Goal: Task Accomplishment & Management: Use online tool/utility

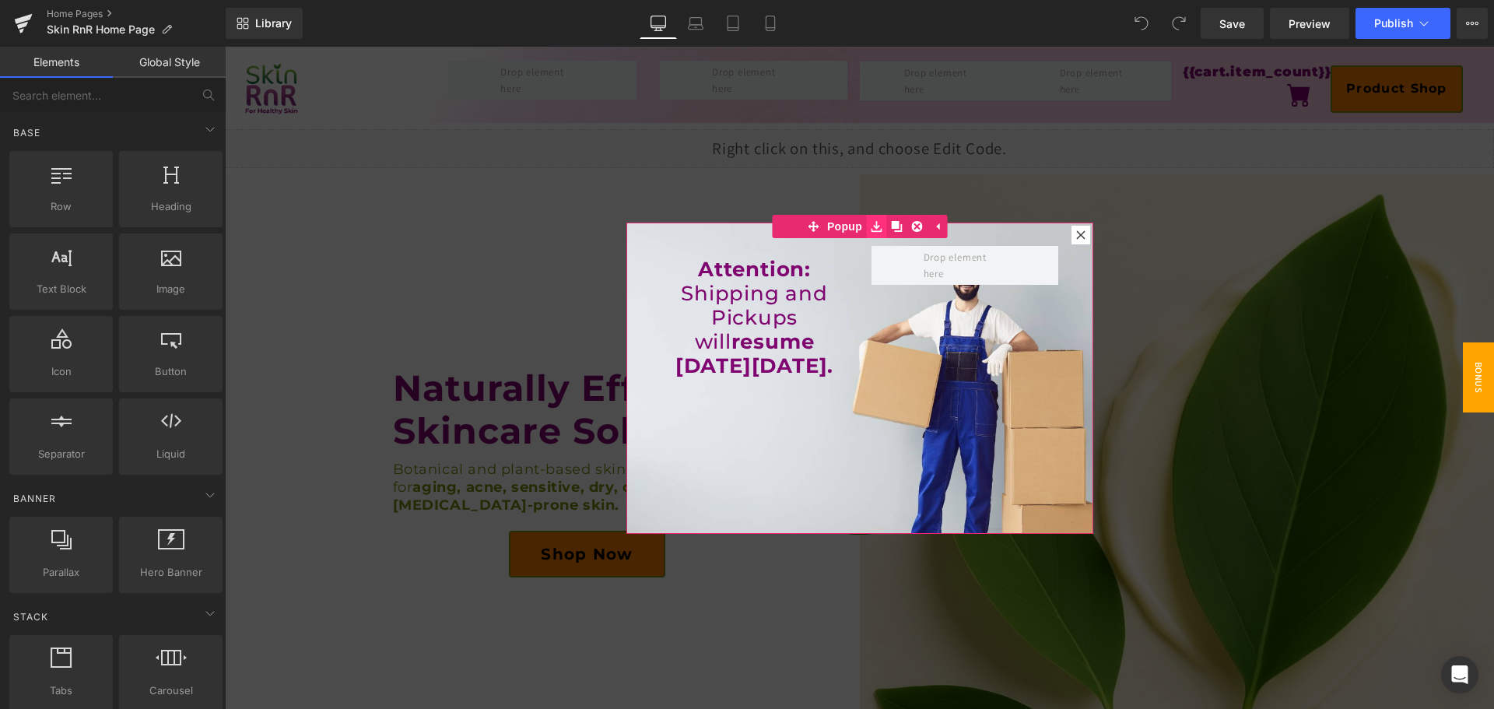
click at [873, 229] on icon at bounding box center [876, 227] width 11 height 12
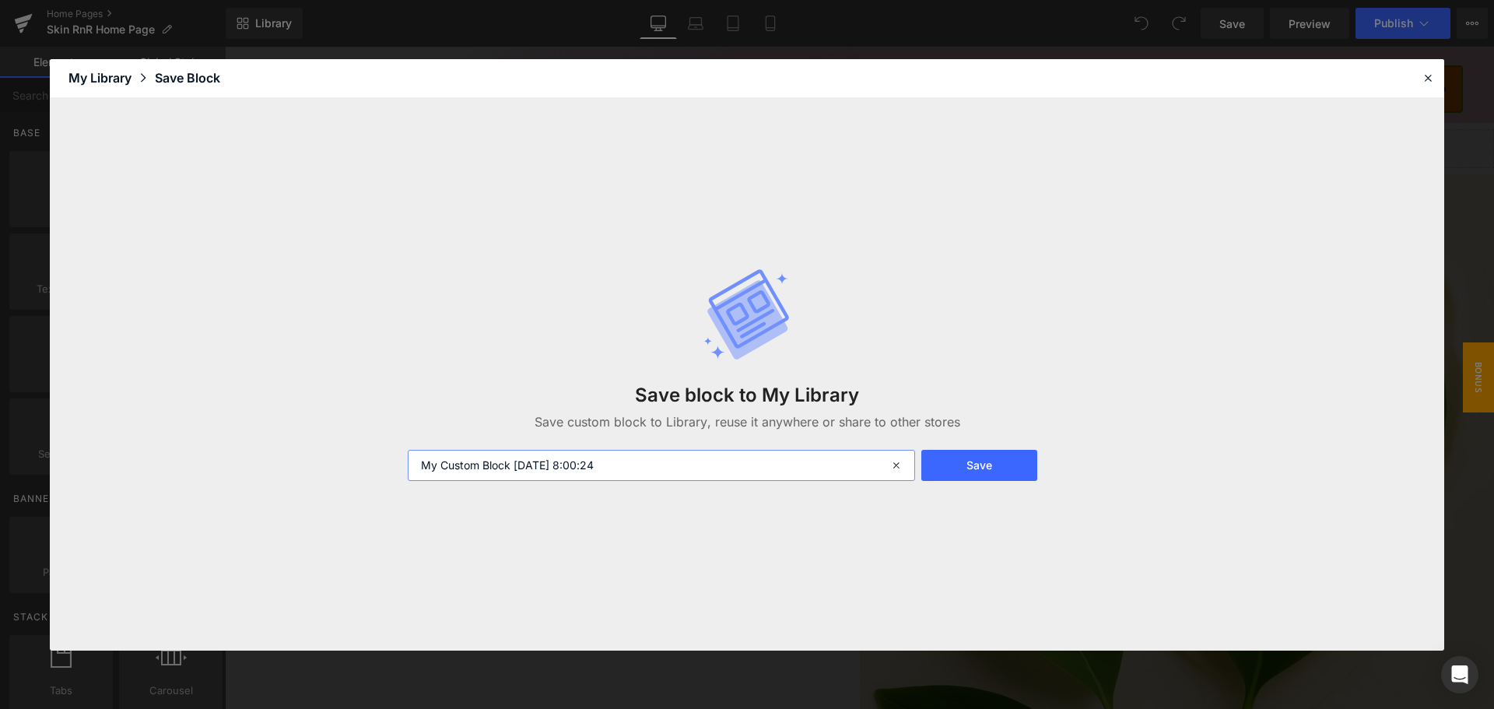
click at [675, 453] on input "My Custom Block [DATE] 8:00:24" at bounding box center [661, 465] width 507 height 31
click at [584, 465] on input "Shipping and Deliveries will contine on..." at bounding box center [661, 465] width 507 height 31
drag, startPoint x: 682, startPoint y: 473, endPoint x: 268, endPoint y: 468, distance: 414.0
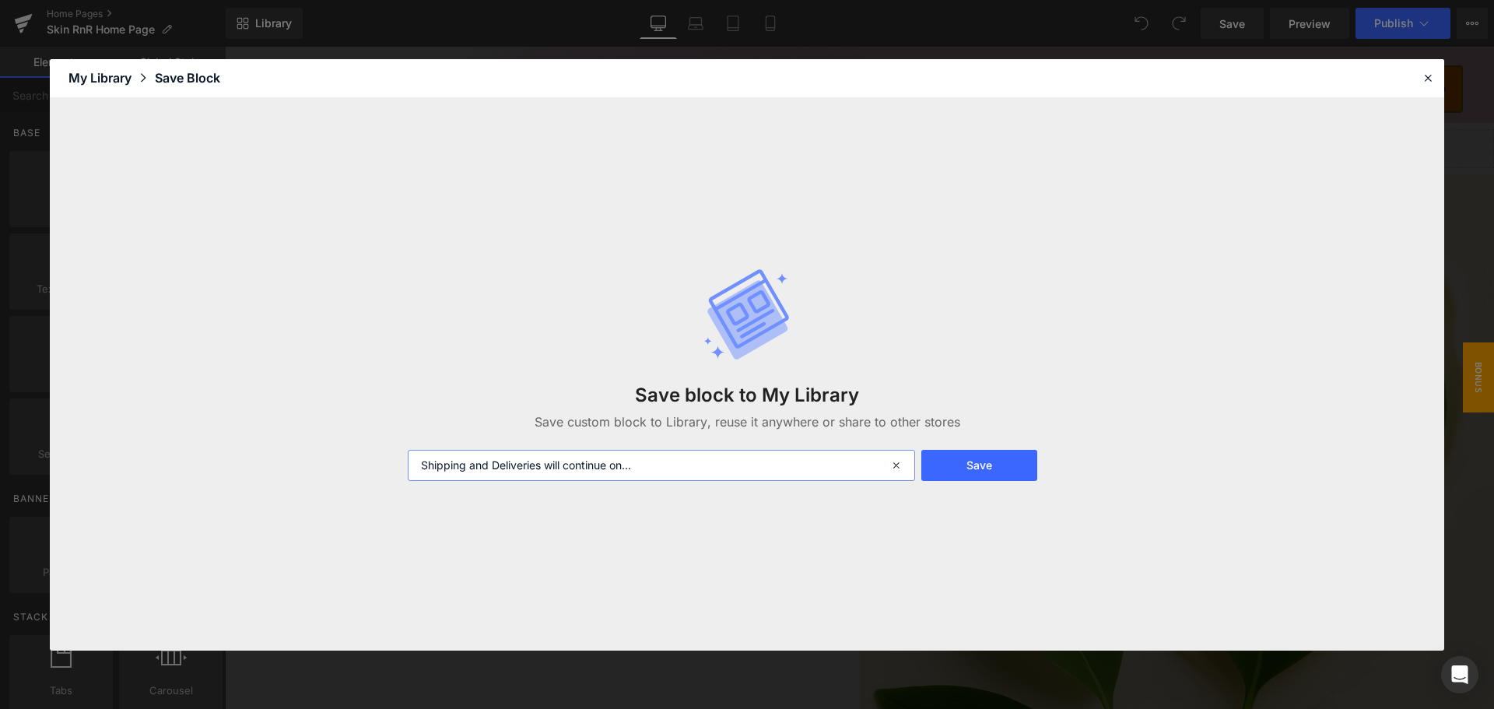
click at [268, 468] on div "Save block to My Library Save custom block to Library, reuse it anywhere or sha…" at bounding box center [747, 374] width 1394 height 553
type input "Shipping and Deliveries will continue on..."
click at [967, 471] on button "Save" at bounding box center [979, 465] width 116 height 31
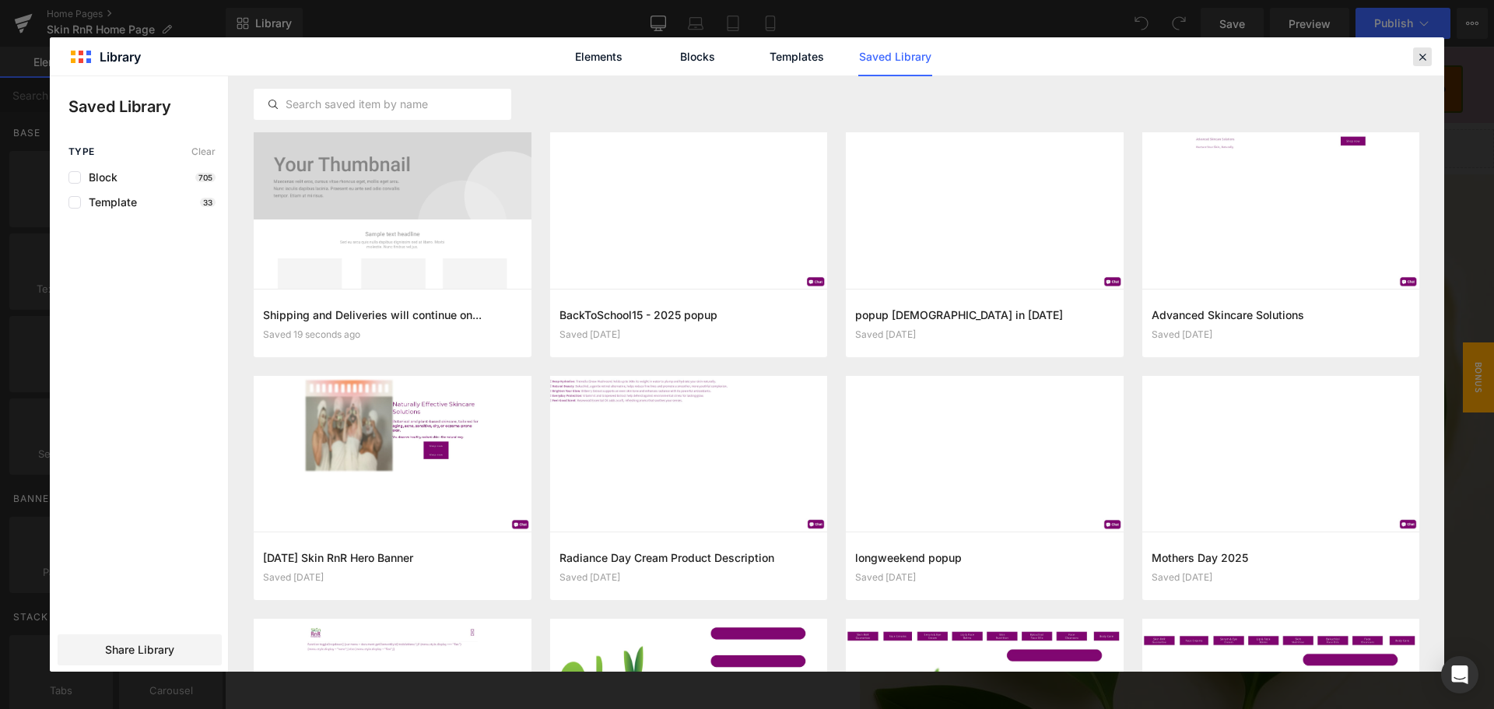
click at [1416, 55] on icon at bounding box center [1423, 57] width 14 height 14
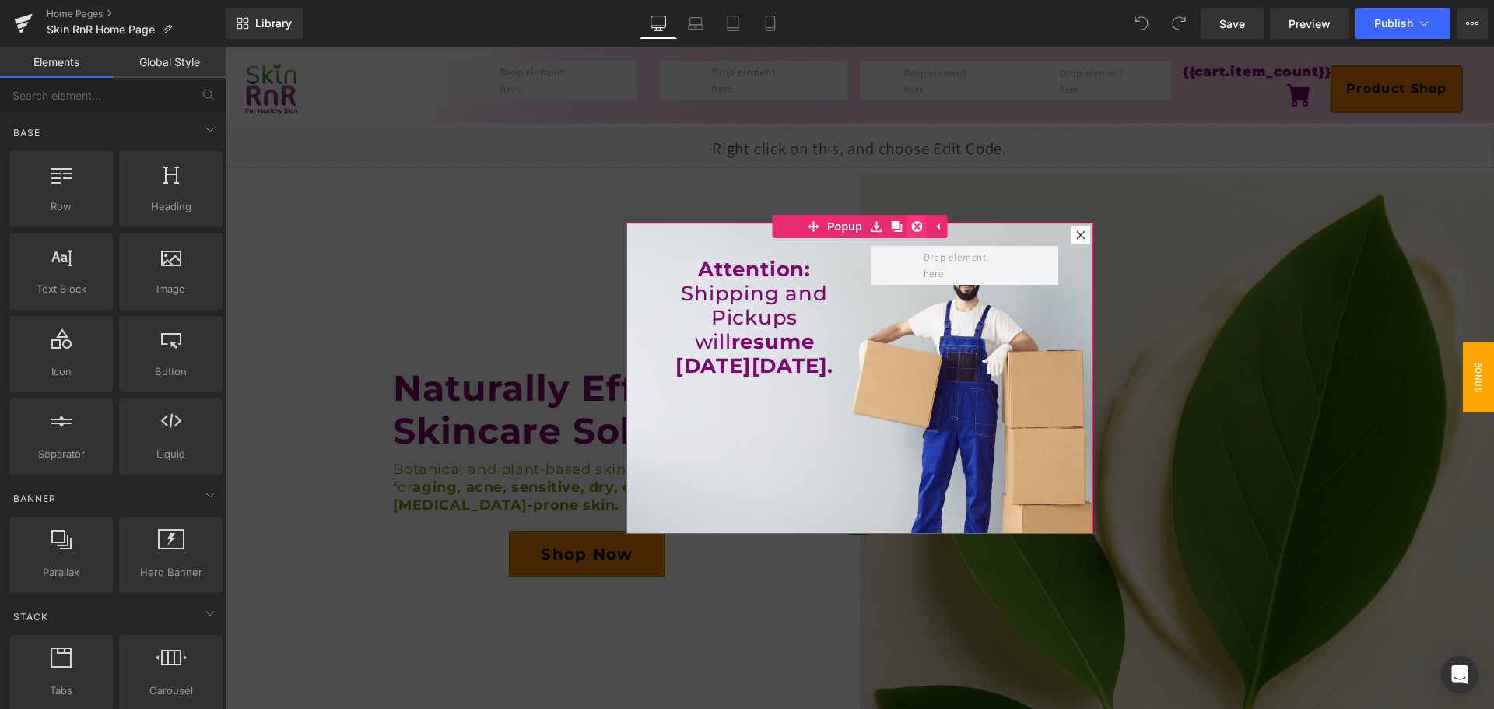
click at [911, 226] on icon at bounding box center [916, 226] width 11 height 11
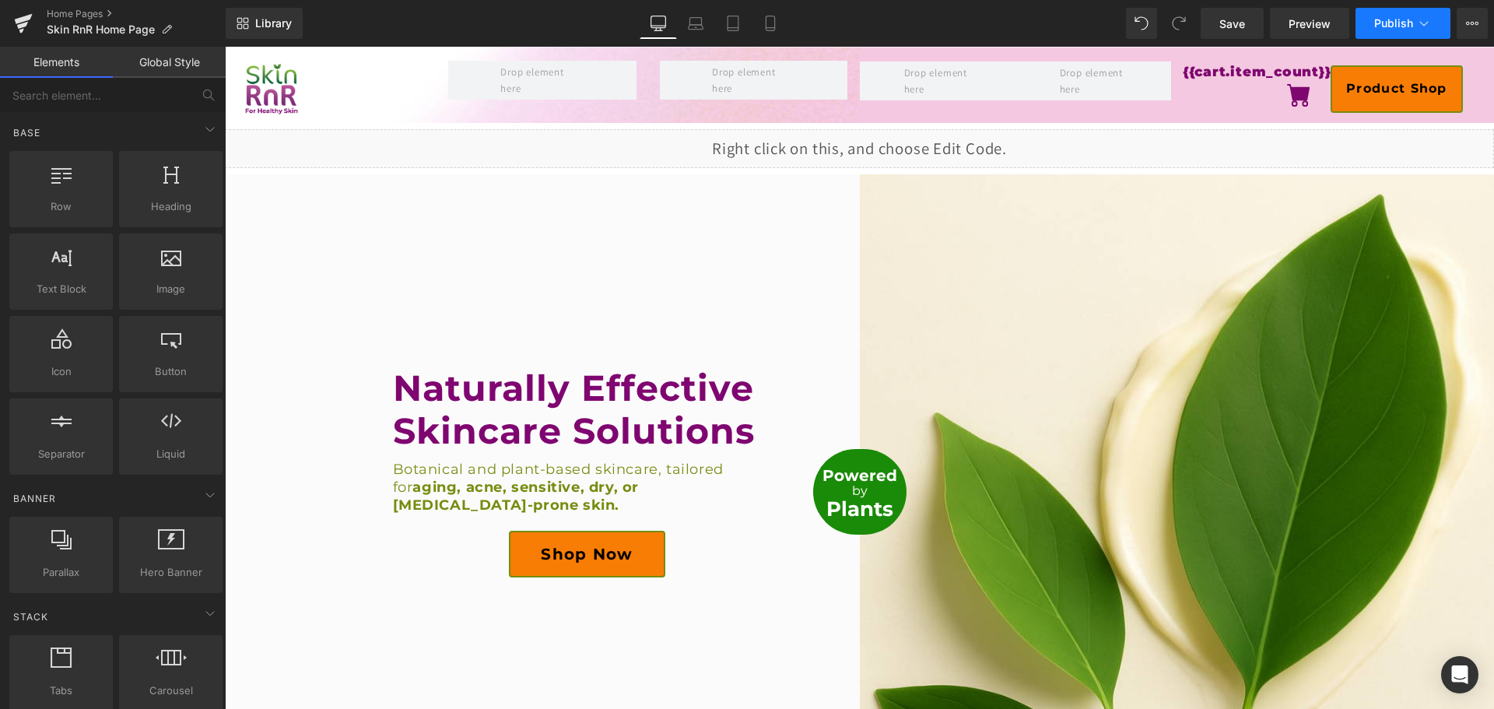
click at [1377, 25] on span "Publish" at bounding box center [1393, 23] width 39 height 12
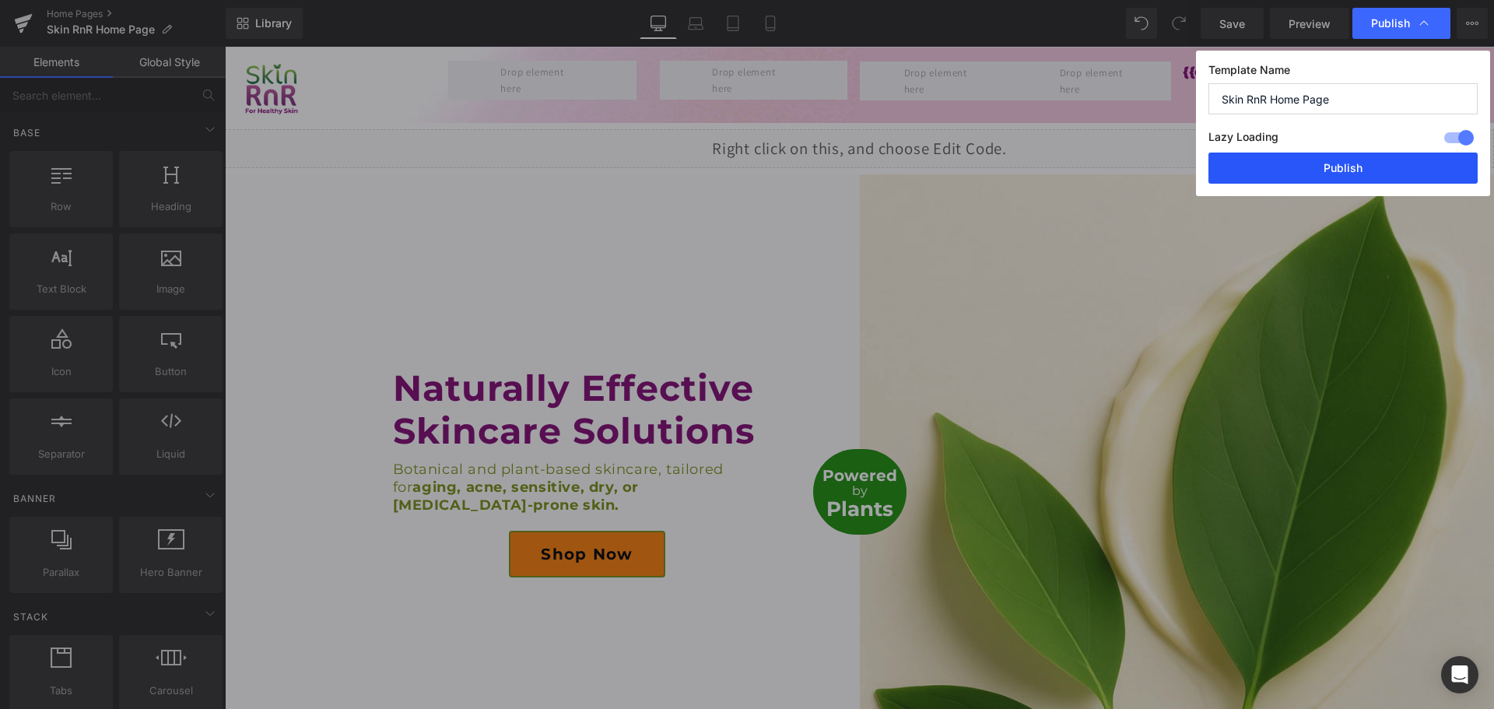
click at [1340, 161] on button "Publish" at bounding box center [1343, 168] width 269 height 31
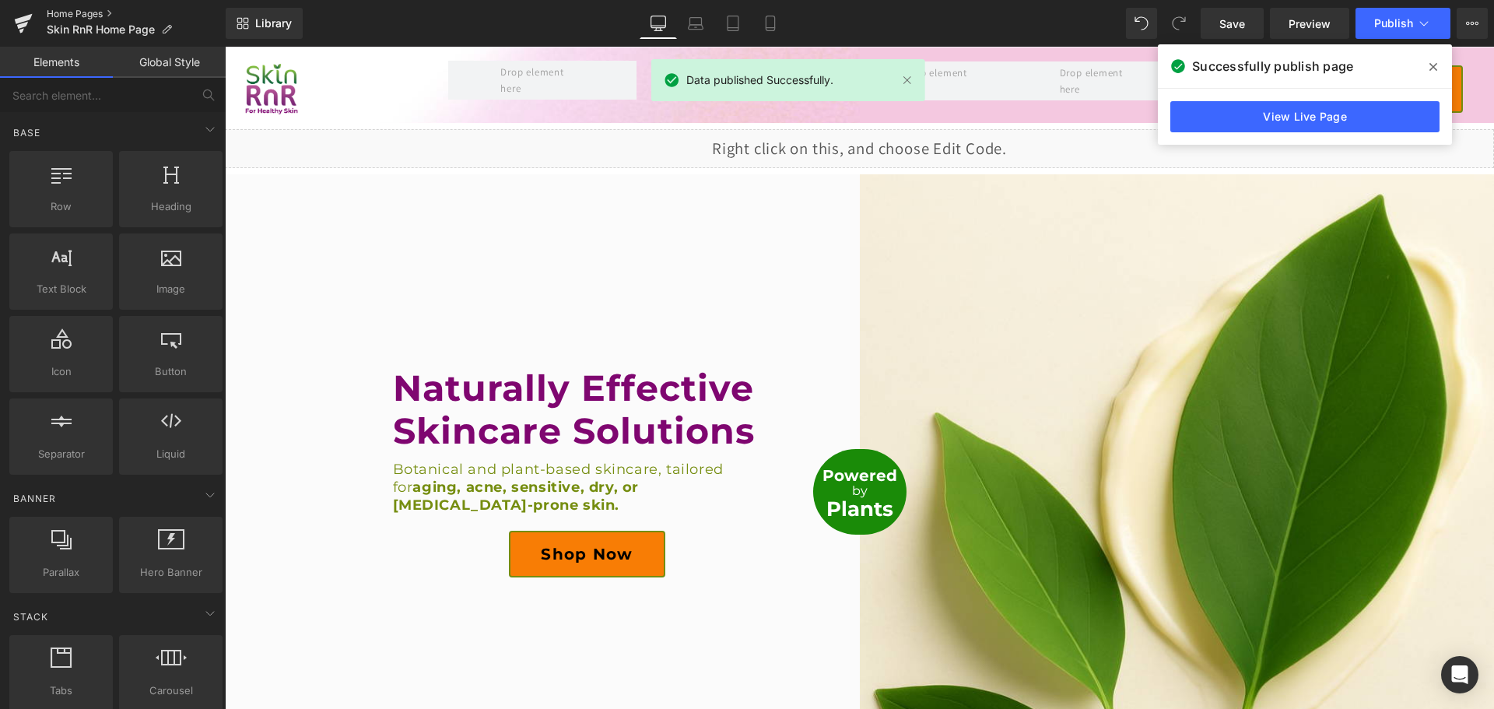
click at [61, 12] on link "Home Pages" at bounding box center [136, 14] width 179 height 12
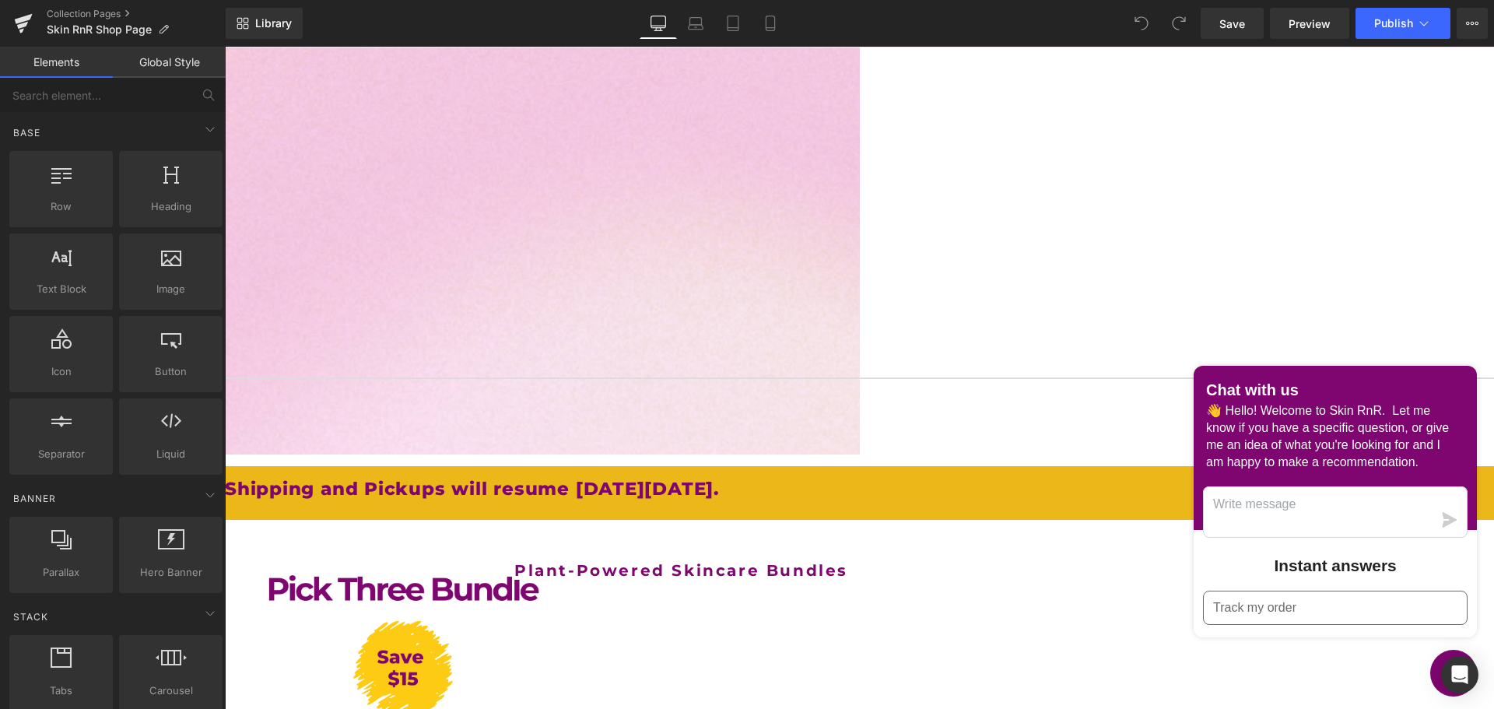
click at [225, 47] on icon at bounding box center [225, 47] width 0 height 0
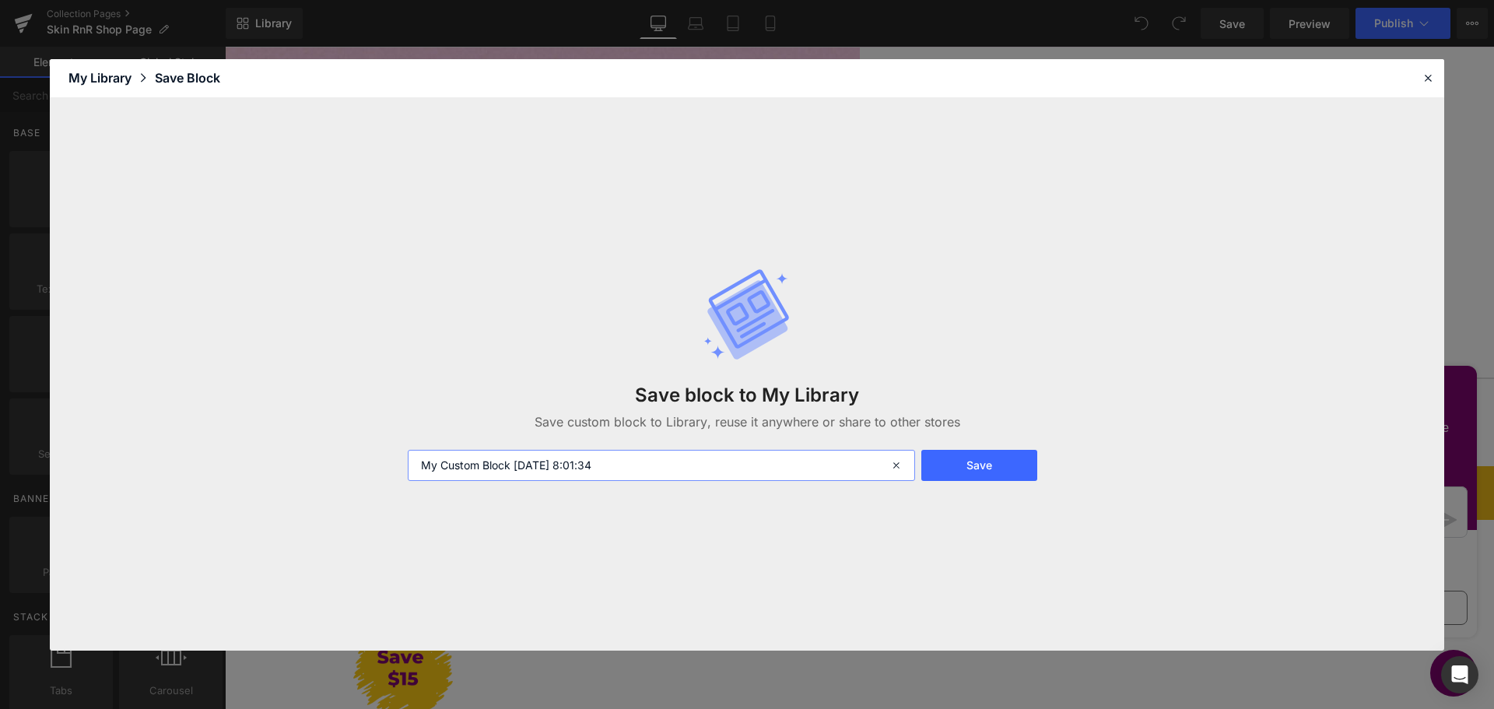
click at [700, 465] on input "My Custom Block 2025-09-08 8:01:34" at bounding box center [661, 465] width 507 height 31
paste input "Shipping and Deliveries will continue on..."
type input "Shipping and Deliveries will continue on..."
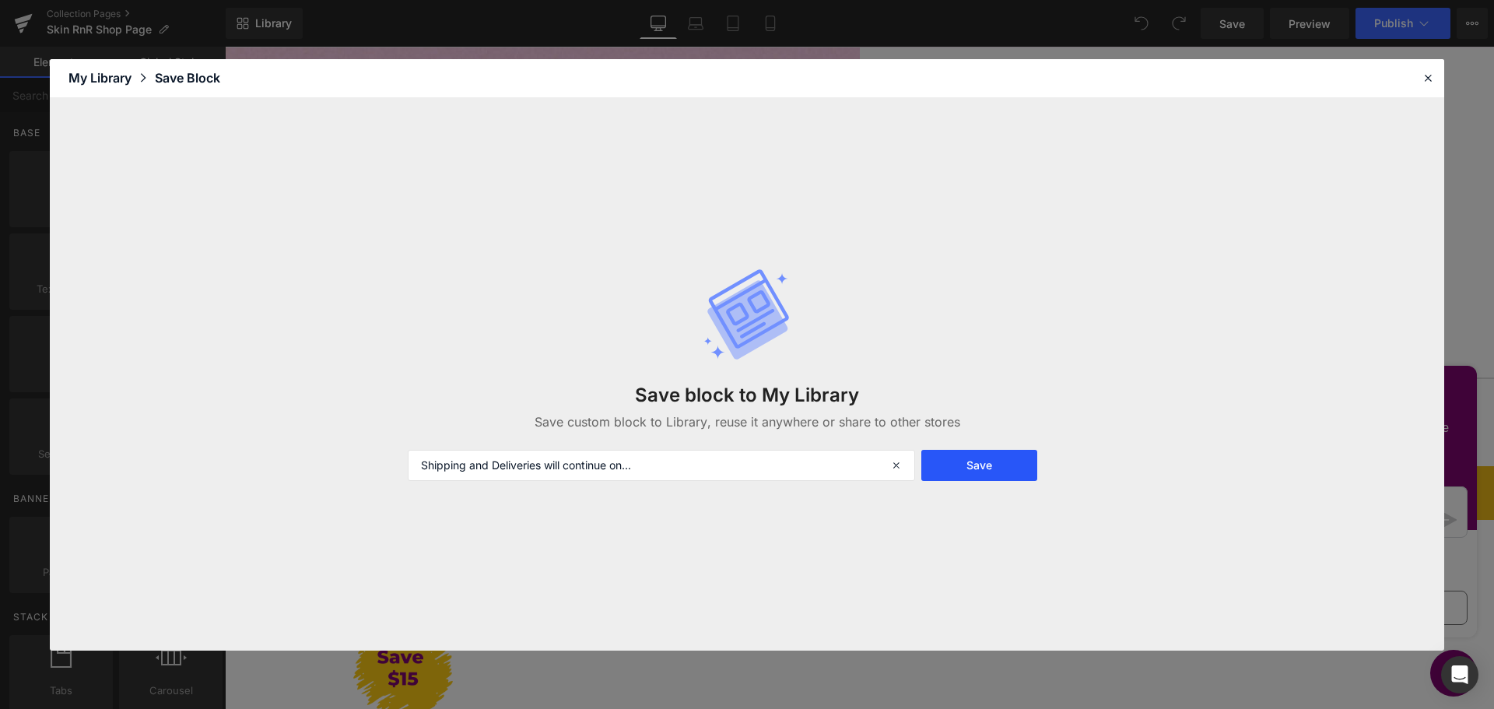
click at [995, 469] on button "Save" at bounding box center [979, 465] width 116 height 31
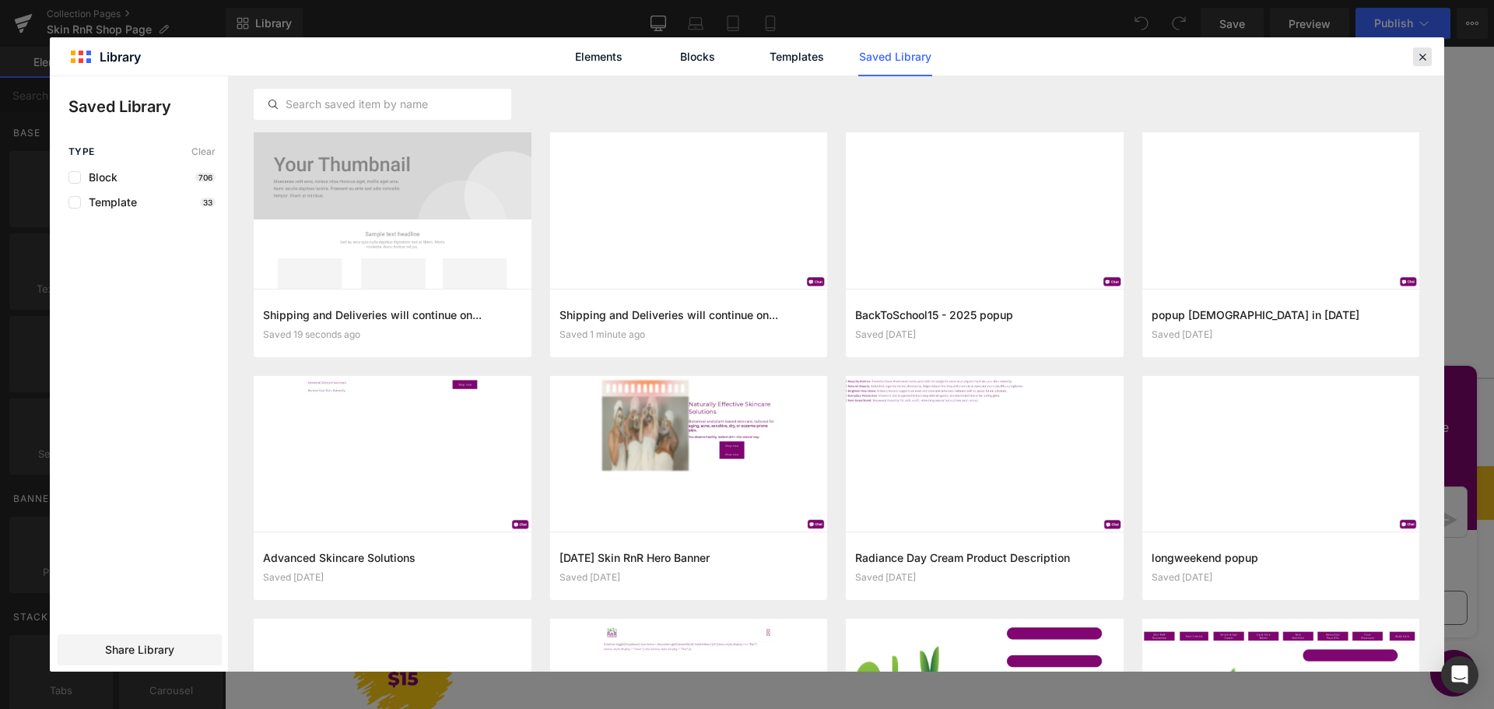
drag, startPoint x: 1428, startPoint y: 58, endPoint x: 552, endPoint y: 141, distance: 880.2
click at [1428, 58] on icon at bounding box center [1423, 57] width 14 height 14
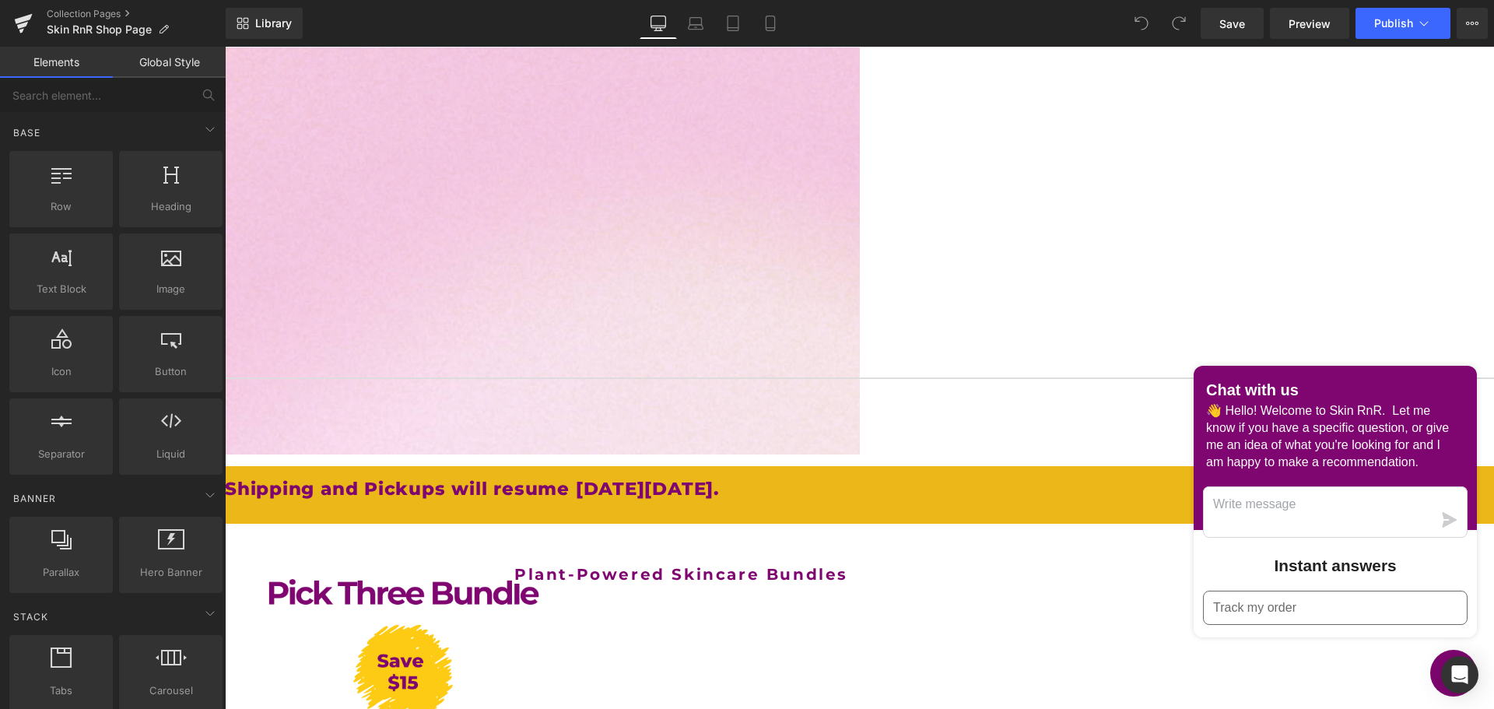
click at [225, 47] on icon at bounding box center [225, 47] width 0 height 0
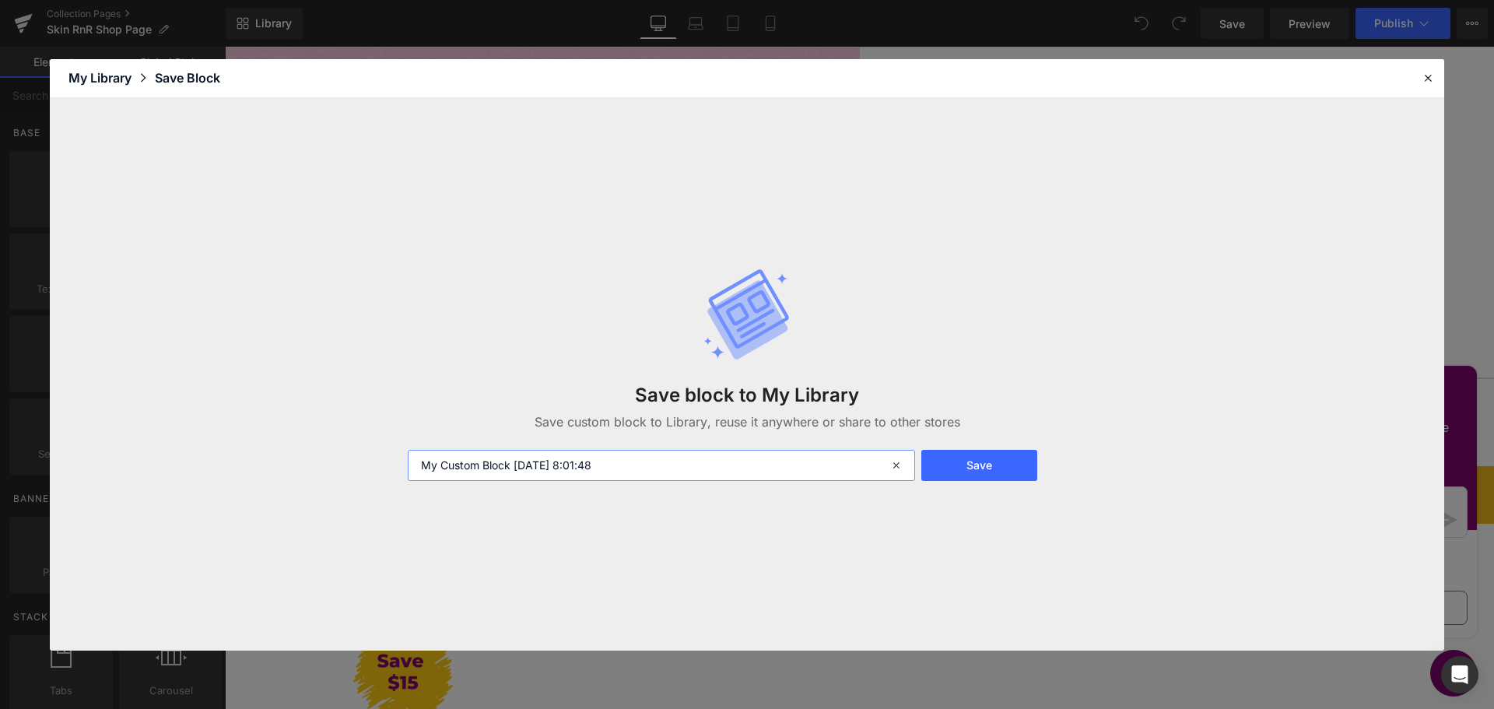
click at [426, 465] on input "My Custom Block 2025-09-08 8:01:48" at bounding box center [661, 465] width 507 height 31
paste input "Shipping and Deliveries will continue on..."
click at [420, 465] on input "Shipping and Deliveries will continue on..." at bounding box center [661, 465] width 507 height 31
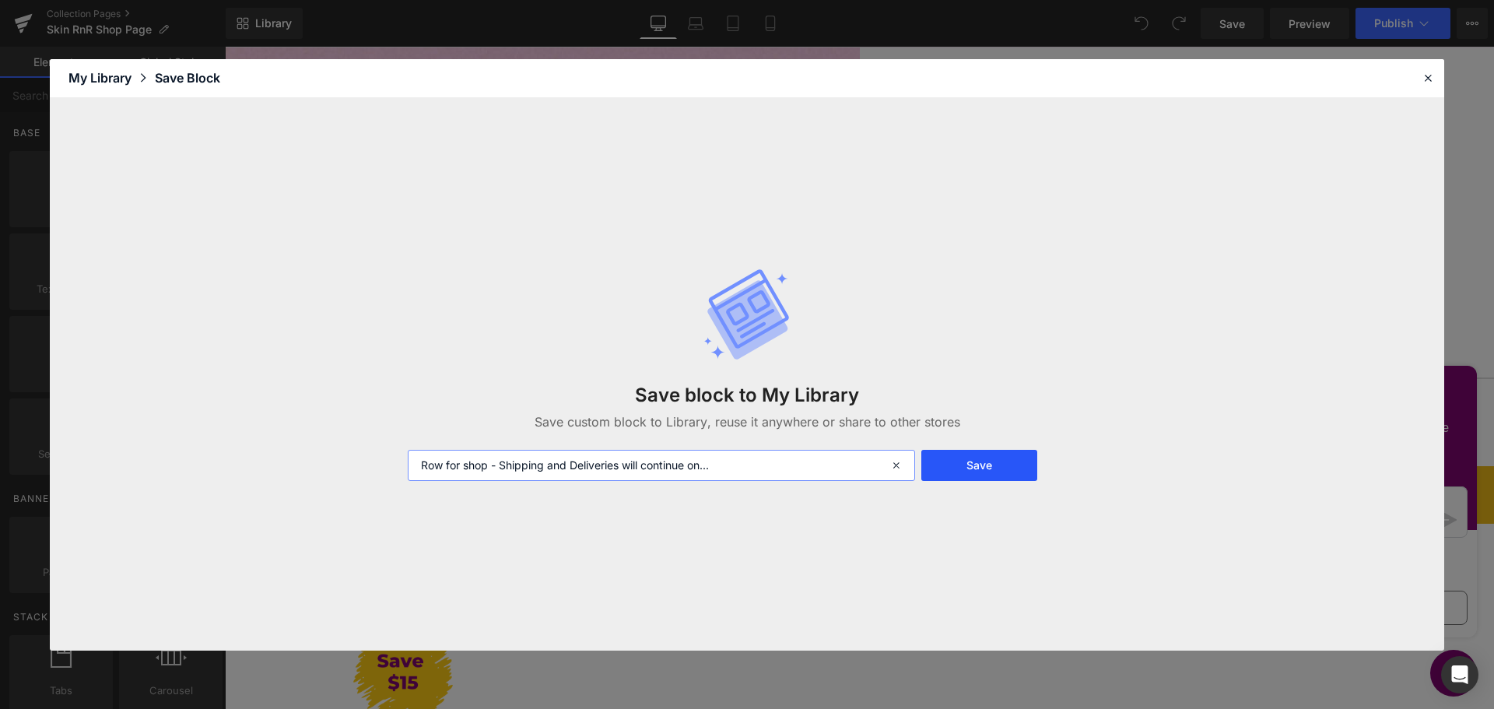
type input "Row for shop - Shipping and Deliveries will continue on..."
click at [982, 479] on button "Save" at bounding box center [979, 465] width 116 height 31
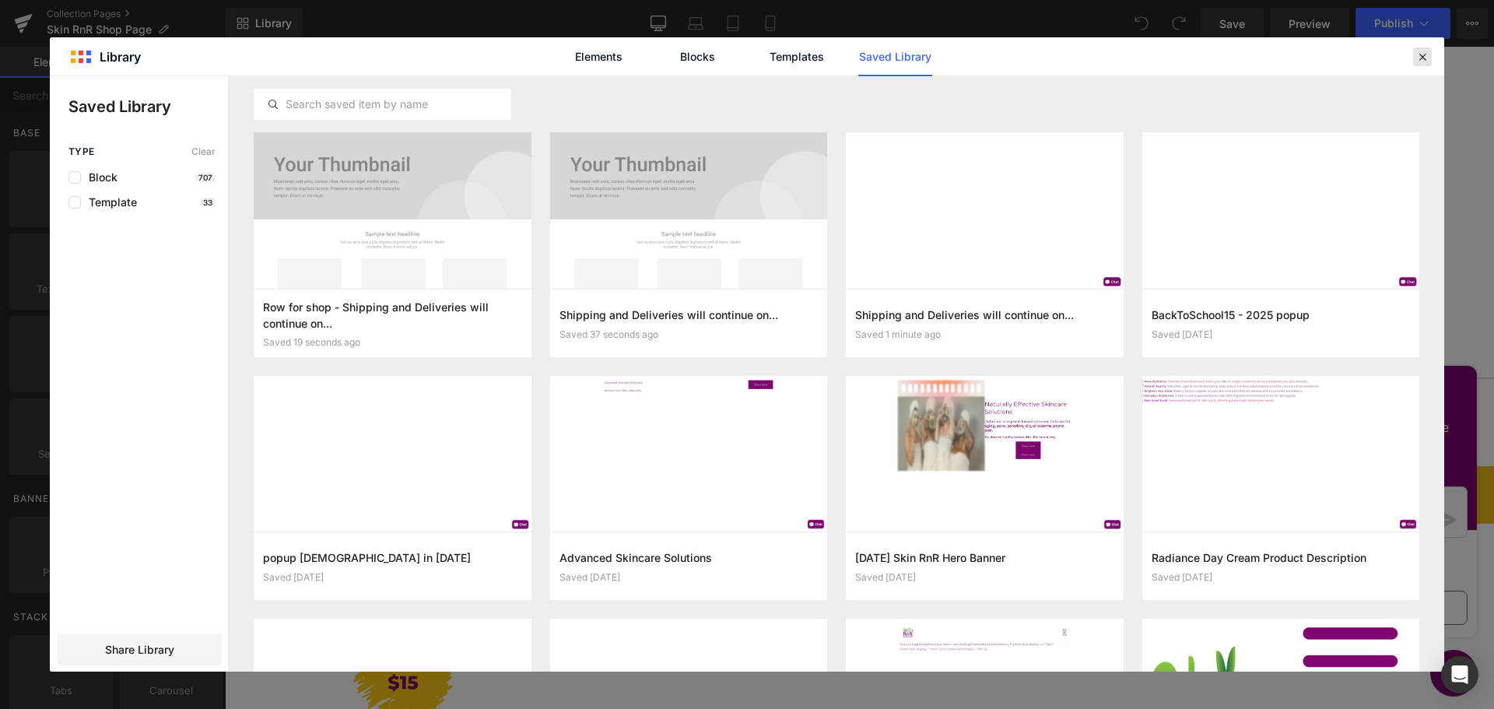
drag, startPoint x: 1426, startPoint y: 61, endPoint x: 789, endPoint y: 68, distance: 636.6
click at [1426, 61] on icon at bounding box center [1423, 57] width 14 height 14
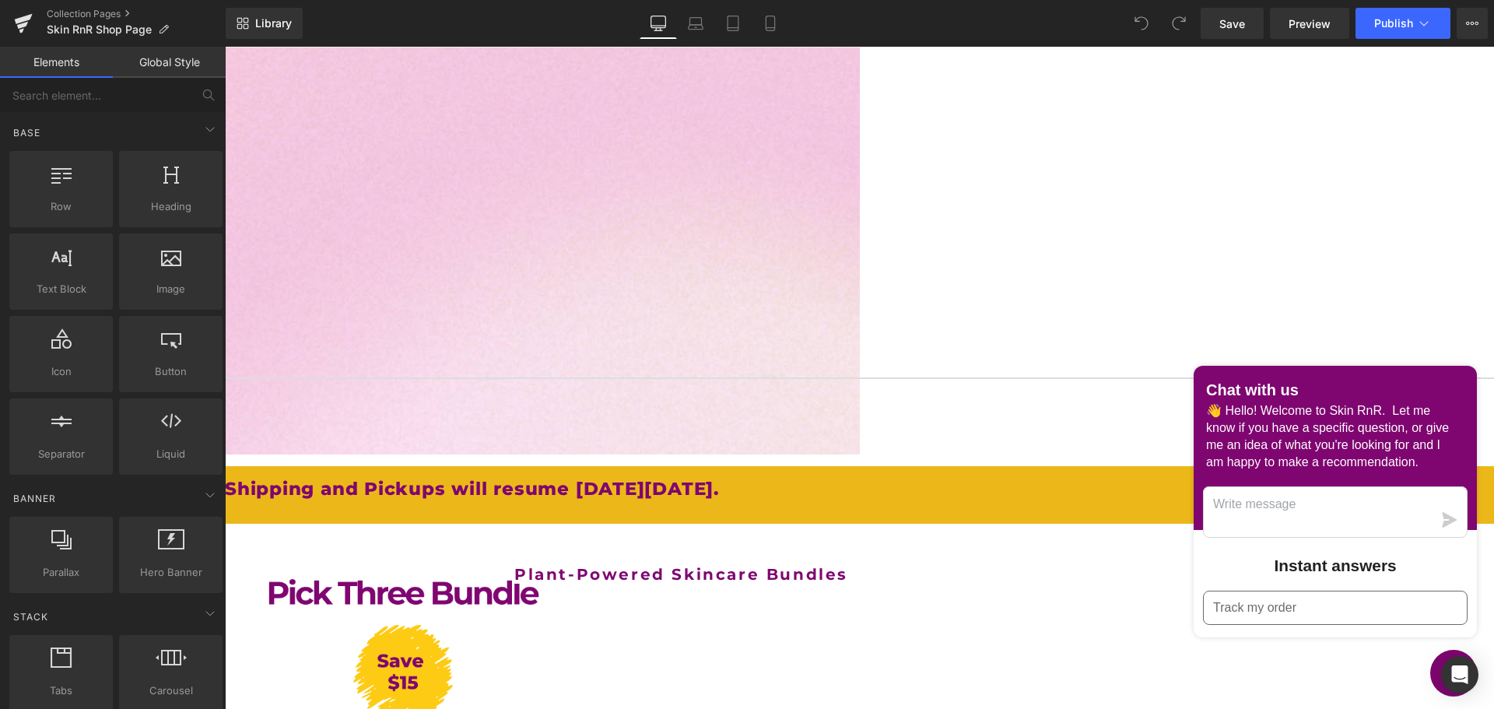
click at [225, 47] on icon at bounding box center [225, 47] width 0 height 0
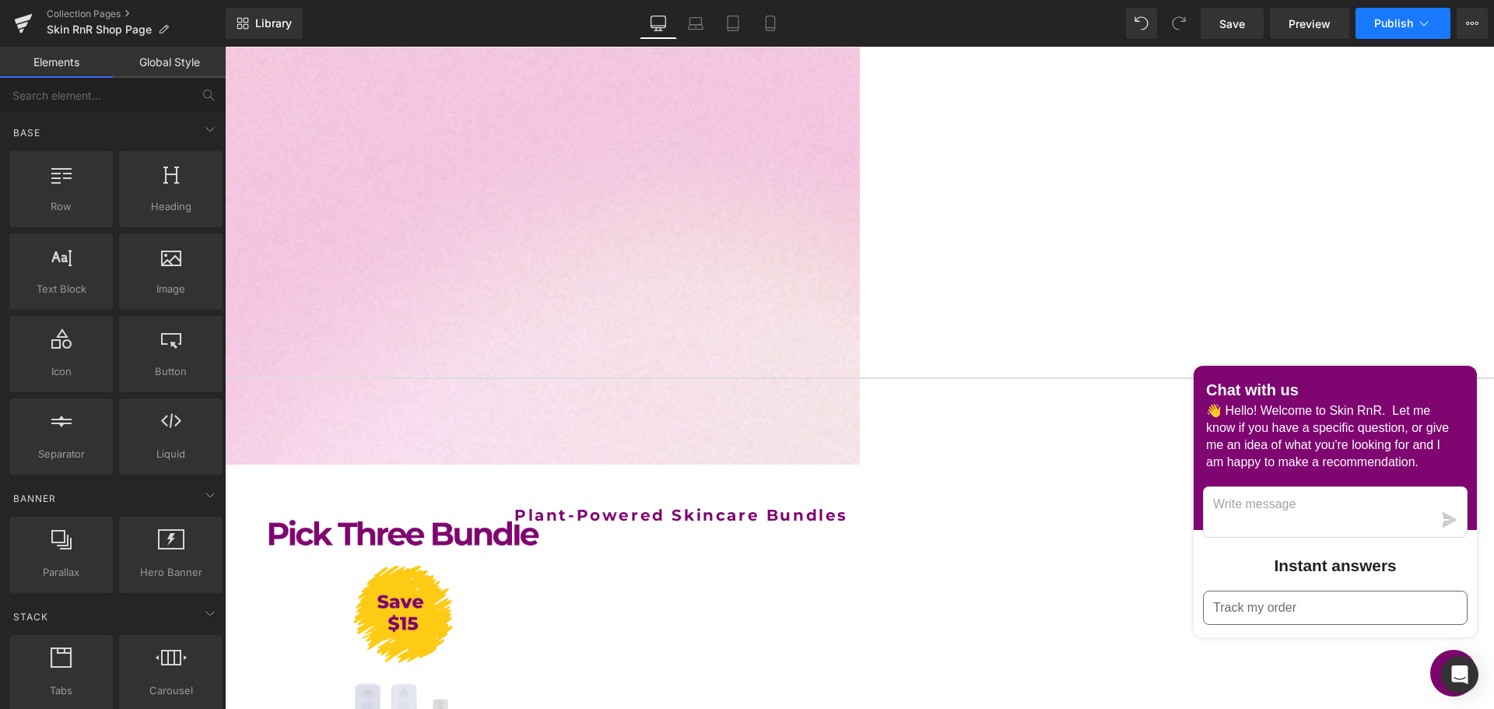
click at [1377, 30] on button "Publish" at bounding box center [1403, 23] width 95 height 31
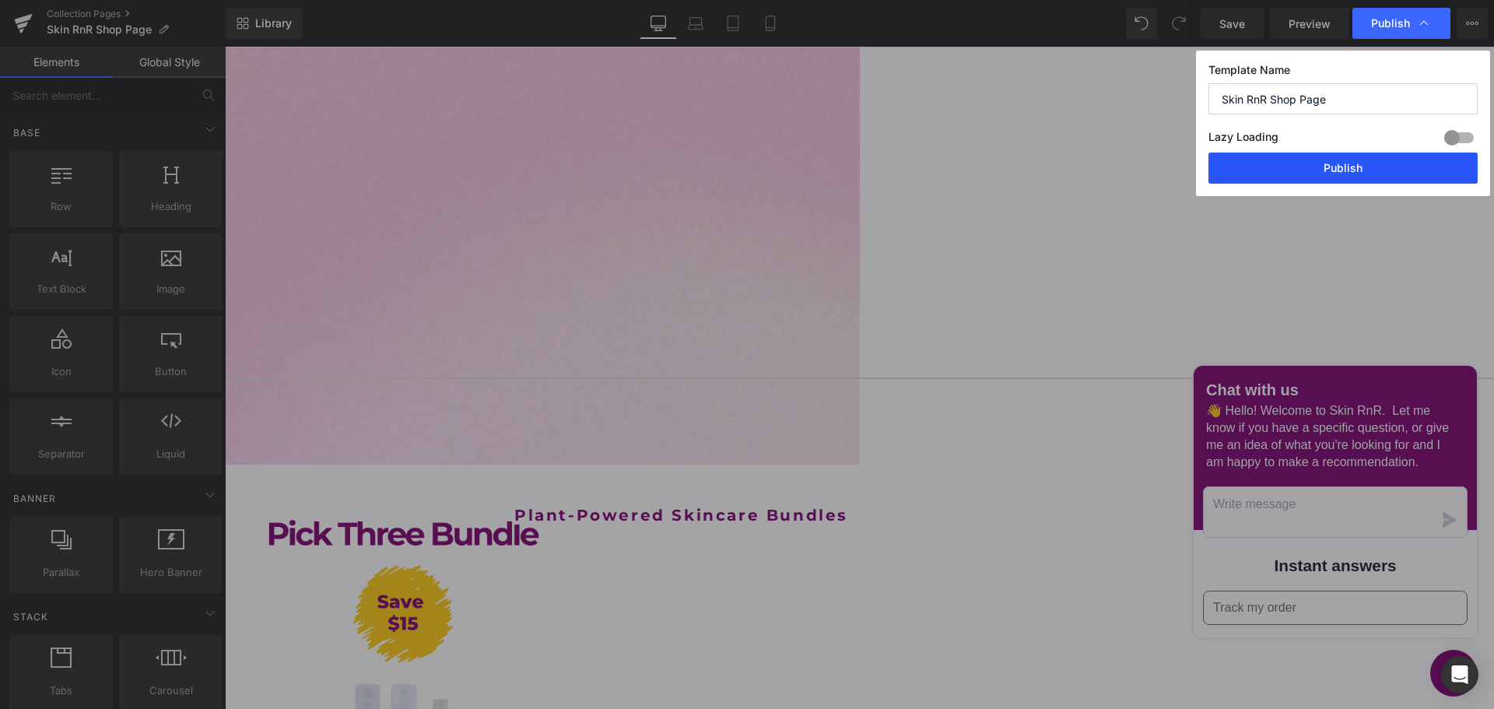
click at [1314, 170] on button "Publish" at bounding box center [1343, 168] width 269 height 31
